Goal: Complete application form

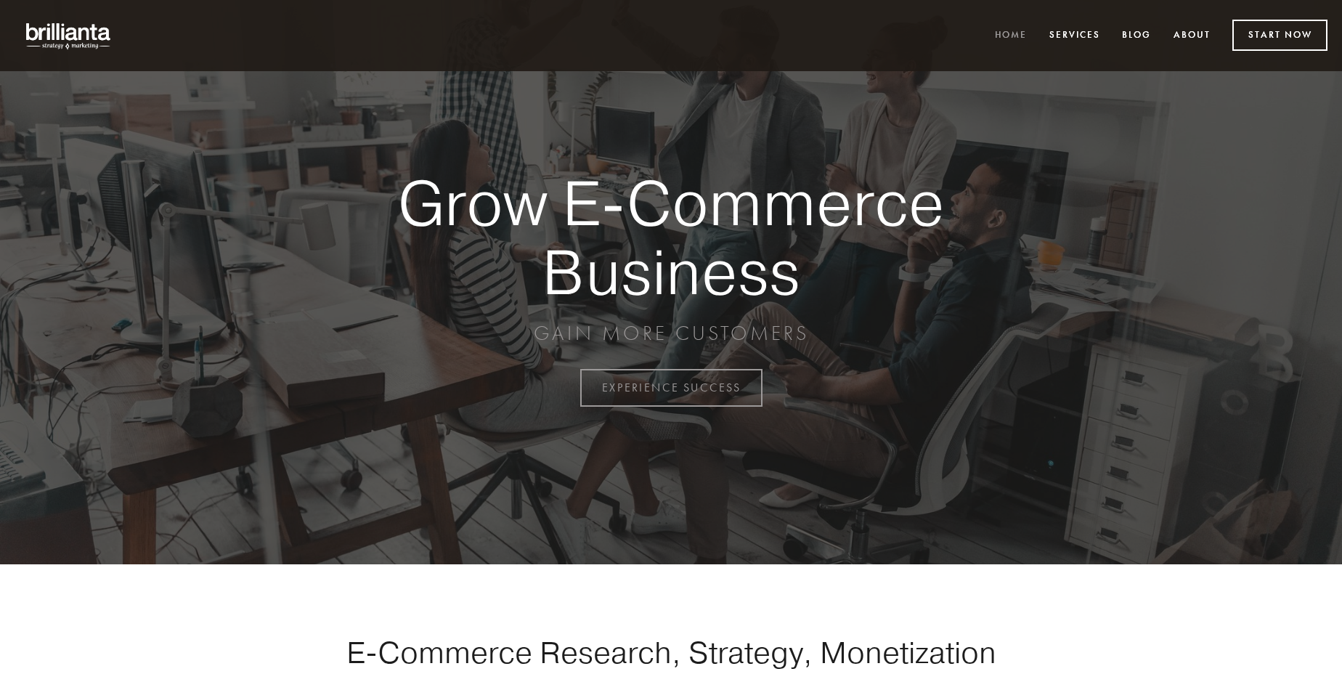
scroll to position [3808, 0]
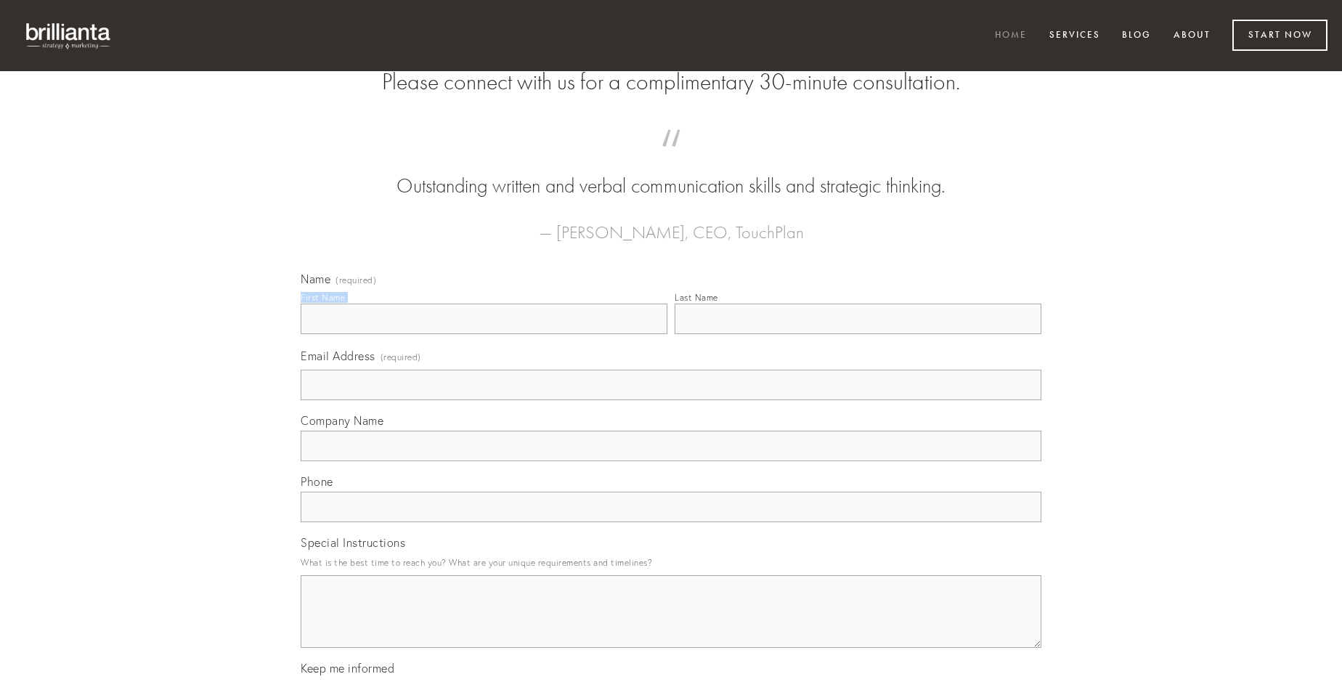
type input "[PERSON_NAME]"
click at [858, 334] on input "Last Name" at bounding box center [858, 319] width 367 height 31
type input "[PERSON_NAME]"
click at [671, 400] on input "Email Address (required)" at bounding box center [671, 385] width 741 height 31
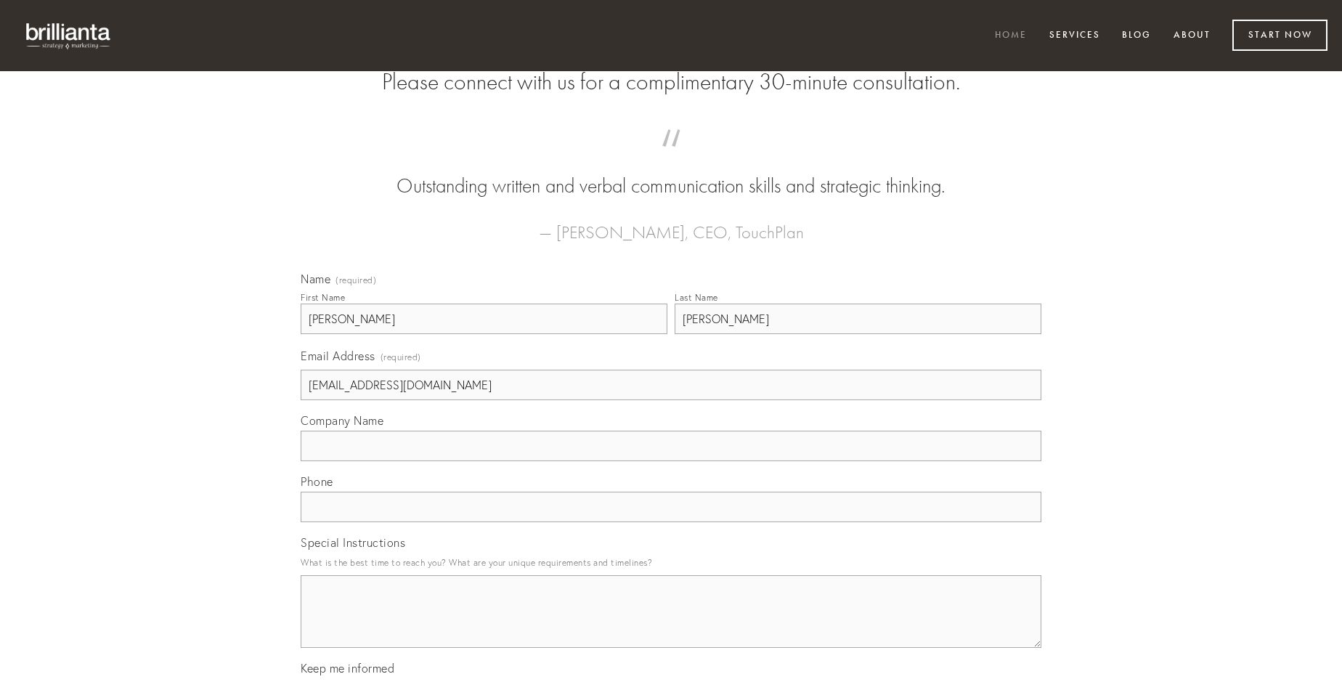
type input "[EMAIL_ADDRESS][DOMAIN_NAME]"
click at [671, 461] on input "Company Name" at bounding box center [671, 446] width 741 height 31
type input "est"
click at [671, 522] on input "text" at bounding box center [671, 507] width 741 height 31
click at [671, 625] on textarea "Special Instructions" at bounding box center [671, 611] width 741 height 73
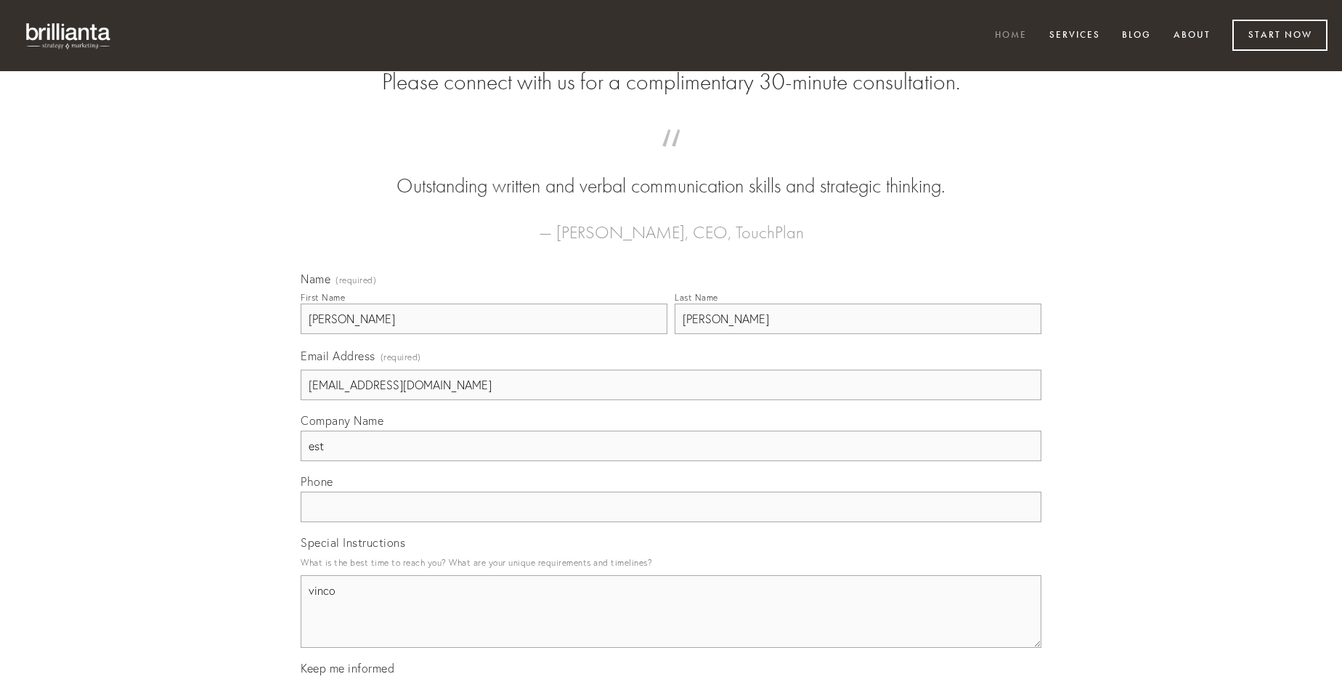
type textarea "vinco"
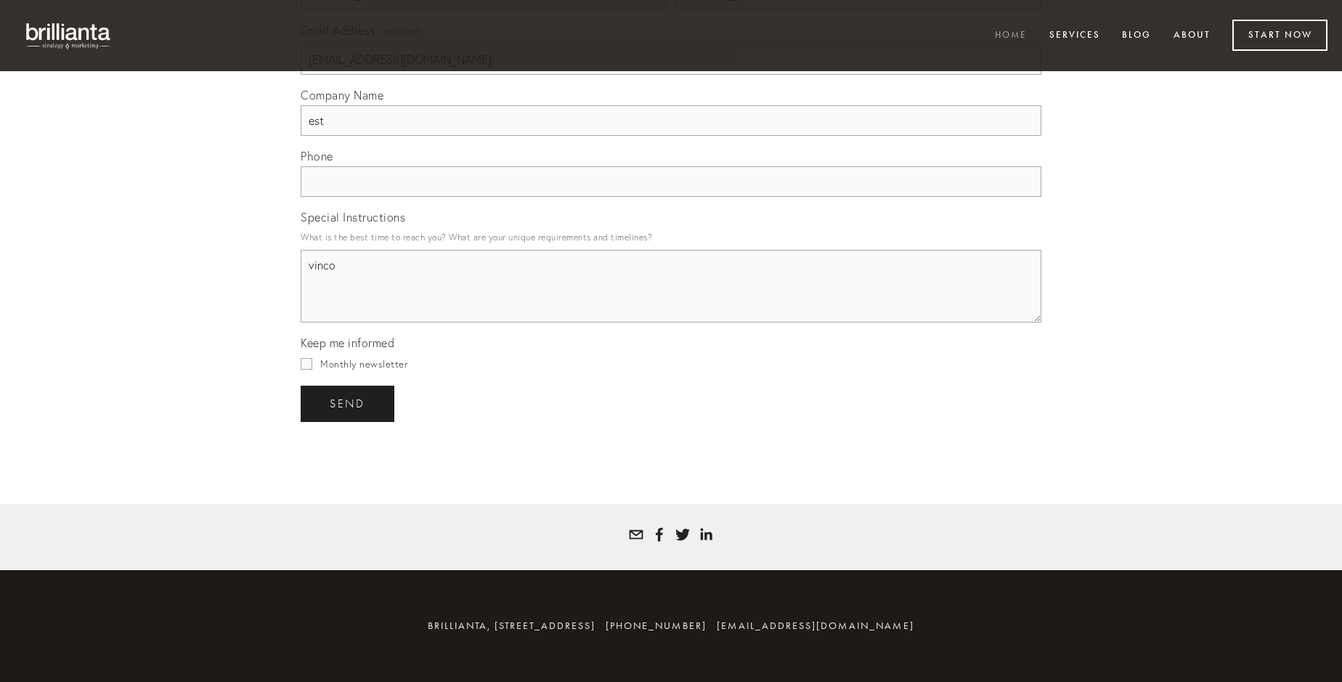
click at [349, 403] on span "send" at bounding box center [348, 403] width 36 height 13
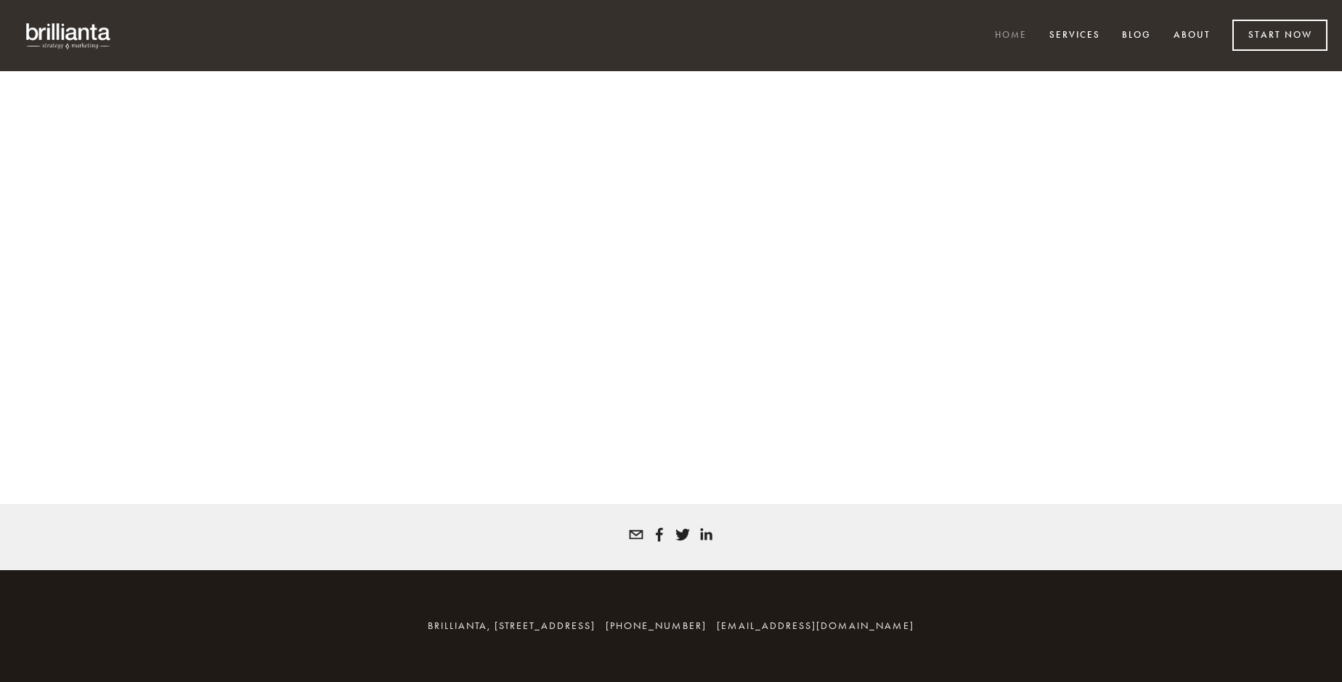
scroll to position [3788, 0]
